Goal: Task Accomplishment & Management: Manage account settings

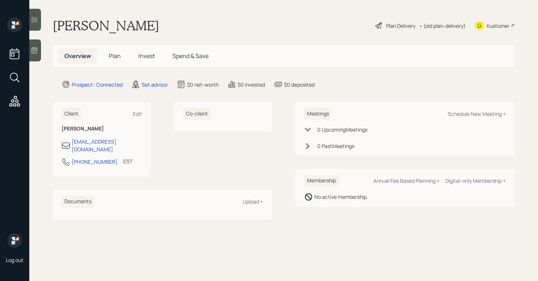
click at [36, 55] on div at bounding box center [35, 50] width 12 height 22
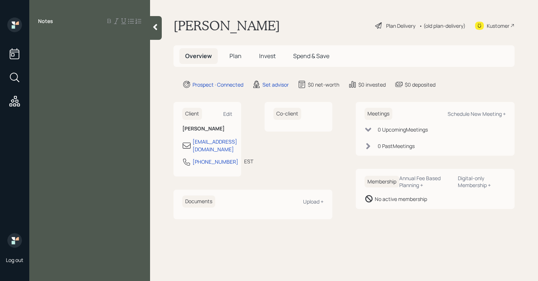
click at [65, 41] on div at bounding box center [89, 38] width 103 height 8
click at [61, 49] on div "IRA" at bounding box center [89, 46] width 103 height 8
click at [84, 39] on div "retired" at bounding box center [89, 38] width 103 height 8
click at [101, 58] on div "$120K balance" at bounding box center [89, 62] width 103 height 8
click at [76, 74] on div "pension-" at bounding box center [89, 78] width 103 height 8
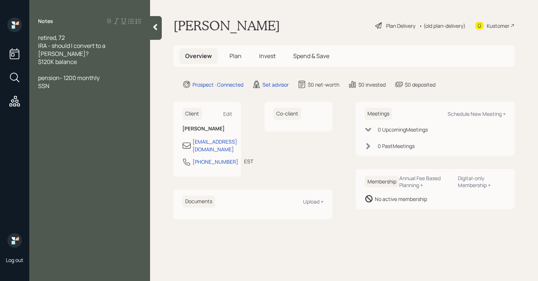
click at [59, 82] on div "Notes retired, 72 IRA - should I convert to a [PERSON_NAME]? $120K balance pens…" at bounding box center [89, 145] width 121 height 255
click at [59, 82] on div "SSN" at bounding box center [89, 86] width 103 height 8
click at [44, 122] on div at bounding box center [89, 126] width 103 height 8
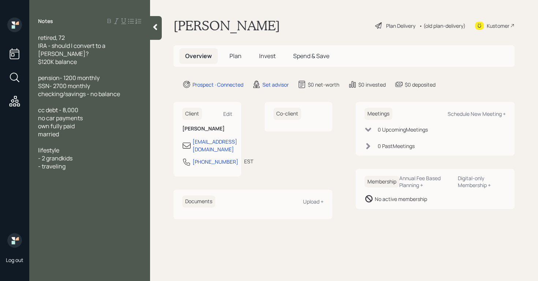
click at [484, 117] on div "Meetings Schedule New Meeting +" at bounding box center [434, 114] width 141 height 12
click at [483, 113] on div "Schedule New Meeting +" at bounding box center [476, 113] width 58 height 7
select select "round-[PERSON_NAME]"
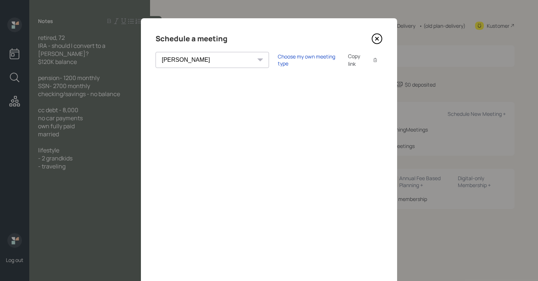
click at [380, 122] on div "Schedule a meeting [PERSON_NAME] [PERSON_NAME] [PERSON_NAME] [PERSON_NAME] [PER…" at bounding box center [269, 164] width 256 height 293
click at [375, 37] on icon at bounding box center [376, 38] width 11 height 11
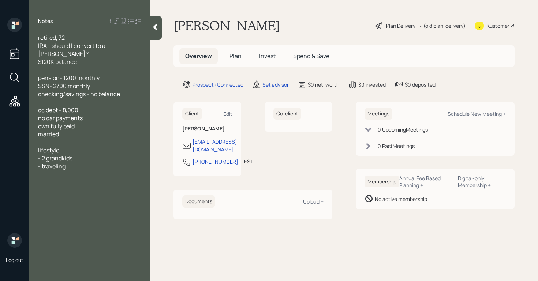
click at [35, 47] on div "retired, 72 IRA - should I convert to a [PERSON_NAME]? $120K balance pension- 1…" at bounding box center [89, 102] width 121 height 137
click at [37, 46] on div "retired, 72 IRA - should I convert to a [PERSON_NAME]? $120K balance pension- 1…" at bounding box center [89, 102] width 121 height 137
click at [34, 47] on div "retired, 72 IRA - should I convert to a [PERSON_NAME]? $120K balance pension- 1…" at bounding box center [89, 102] width 121 height 137
click at [38, 46] on div "retired, 72 IRA - should I convert to a [PERSON_NAME]? $120K balance pension- 1…" at bounding box center [89, 102] width 121 height 137
click at [39, 46] on span "IRA - should I convert to a [PERSON_NAME]?" at bounding box center [72, 50] width 68 height 16
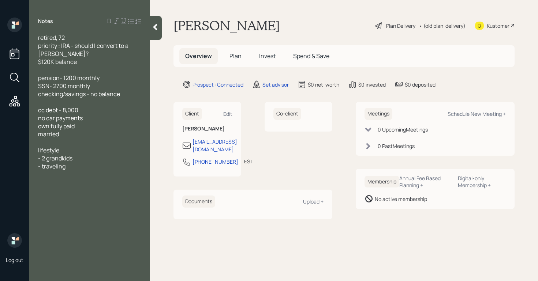
click at [65, 56] on div "priority : IRA - should I convert to a [PERSON_NAME]?" at bounding box center [89, 50] width 103 height 16
drag, startPoint x: 63, startPoint y: 44, endPoint x: 73, endPoint y: 44, distance: 9.5
click at [63, 44] on span "priority : IRA - should I convert to a [PERSON_NAME]?" at bounding box center [83, 50] width 91 height 16
click at [125, 94] on div "checking/savings - no balance" at bounding box center [89, 94] width 103 height 8
drag, startPoint x: 86, startPoint y: 118, endPoint x: 70, endPoint y: 118, distance: 15.7
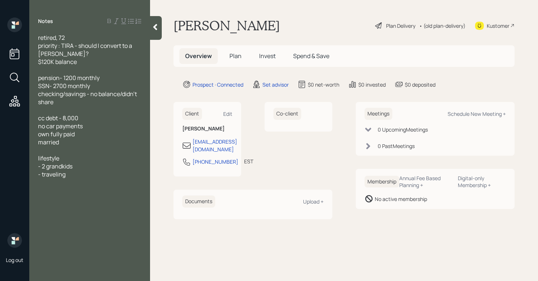
click at [70, 119] on div "cc debt - 8,000" at bounding box center [89, 118] width 103 height 8
click at [50, 135] on span "own fully paid" at bounding box center [56, 134] width 37 height 8
click at [39, 142] on span "married" at bounding box center [48, 142] width 21 height 8
click at [40, 168] on span "lifestyle" at bounding box center [48, 166] width 21 height 8
click at [72, 183] on div "- traveling" at bounding box center [89, 182] width 103 height 8
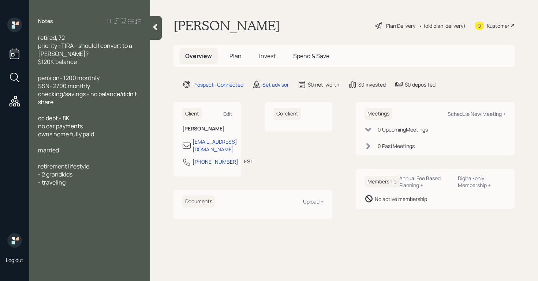
click at [153, 28] on icon at bounding box center [154, 26] width 7 height 7
